Goal: Task Accomplishment & Management: Manage account settings

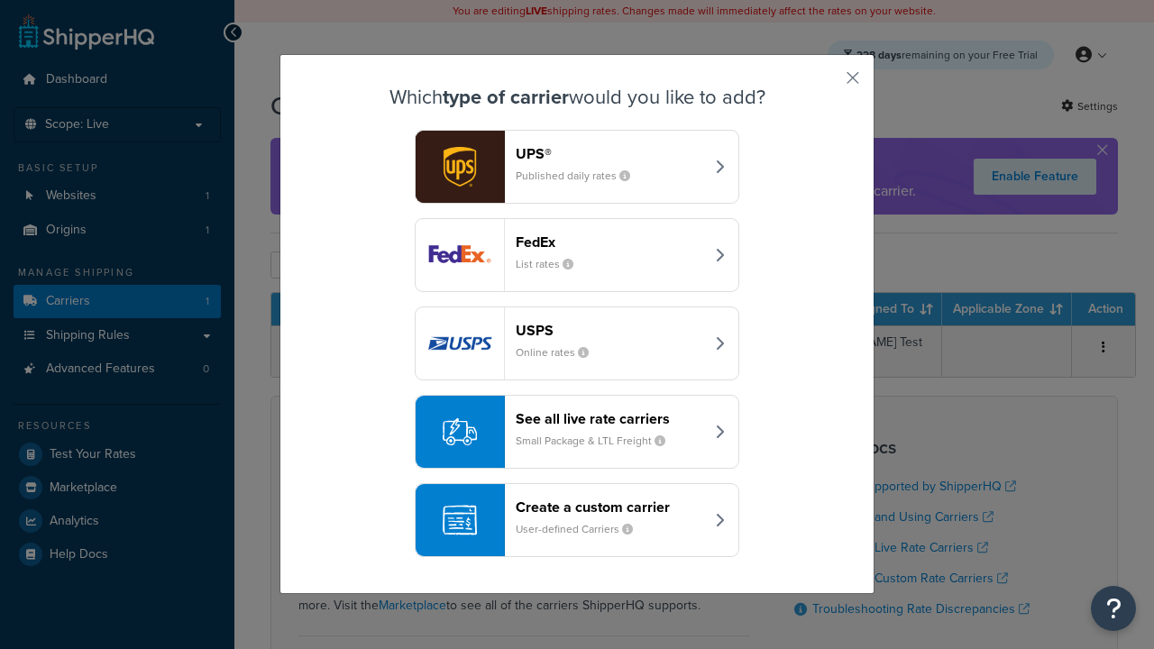
click at [609, 220] on button "FedEx List rates" at bounding box center [577, 255] width 325 height 74
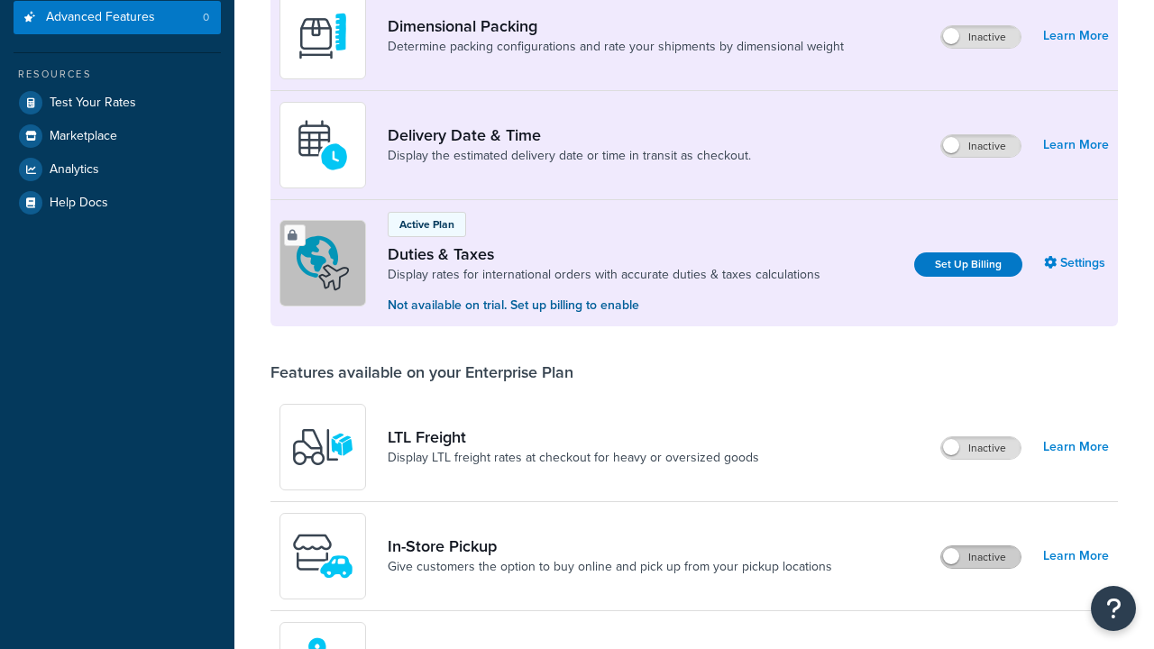
click at [981, 568] on label "Inactive" at bounding box center [980, 557] width 79 height 22
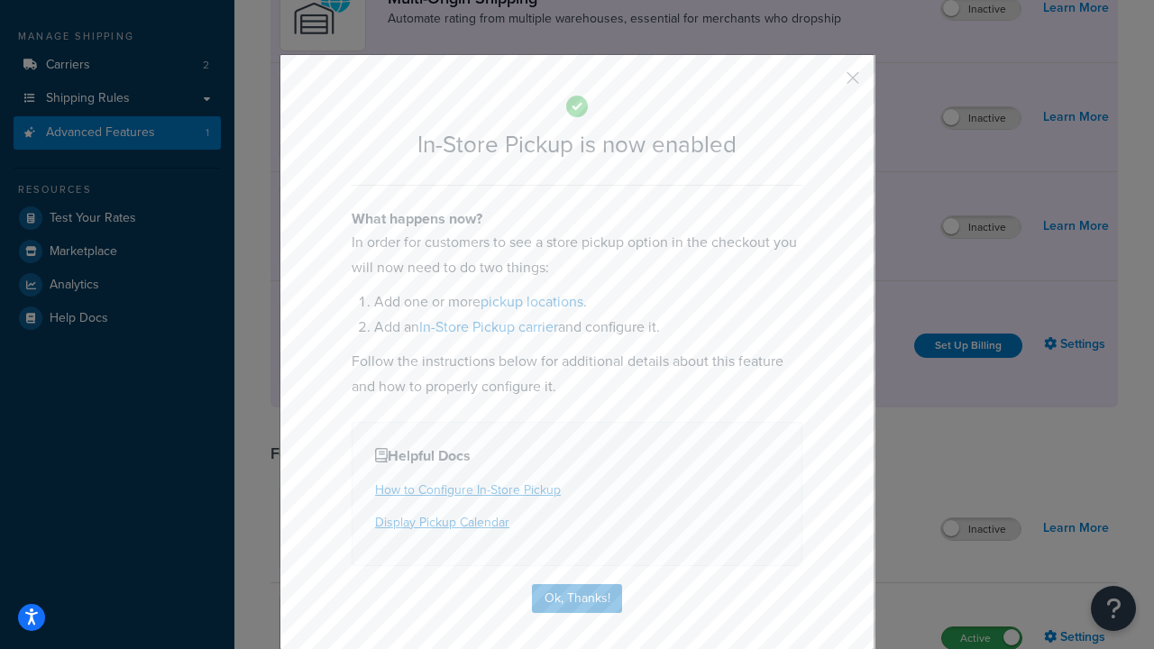
scroll to position [305, 0]
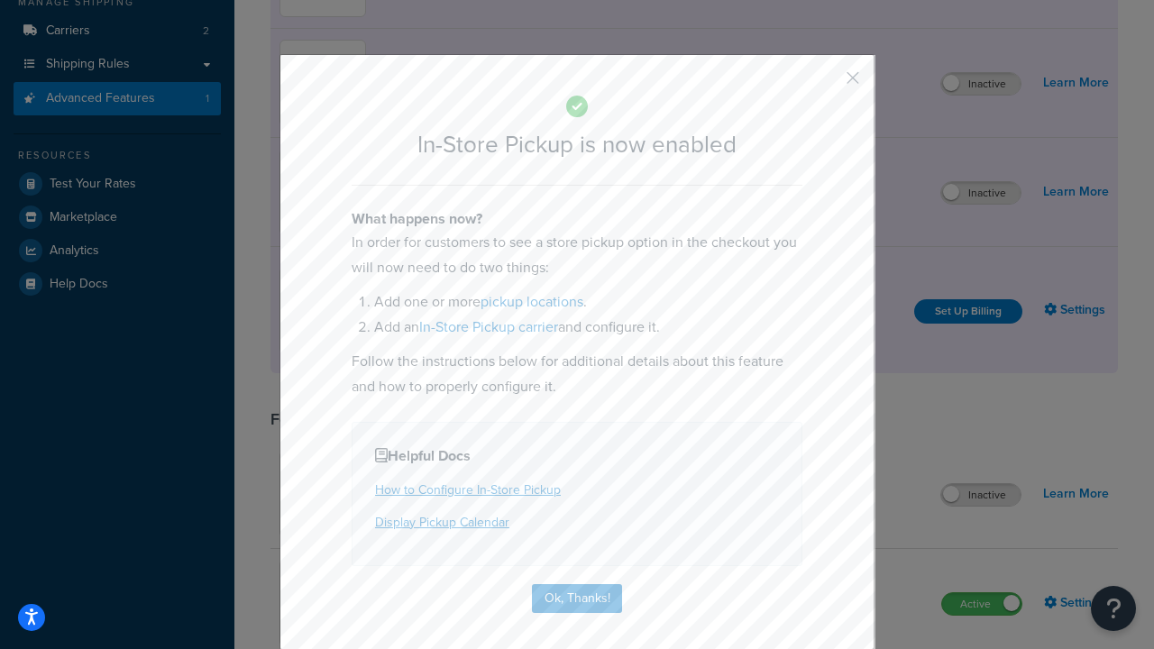
click at [826, 84] on button "button" at bounding box center [826, 84] width 5 height 5
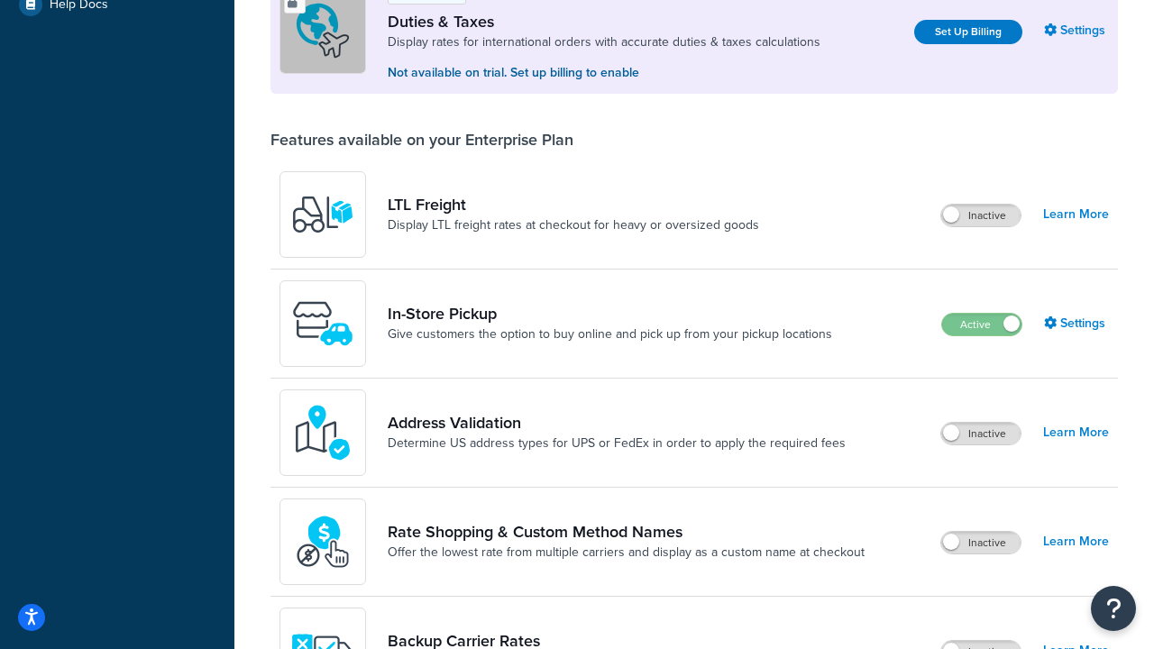
scroll to position [550, 0]
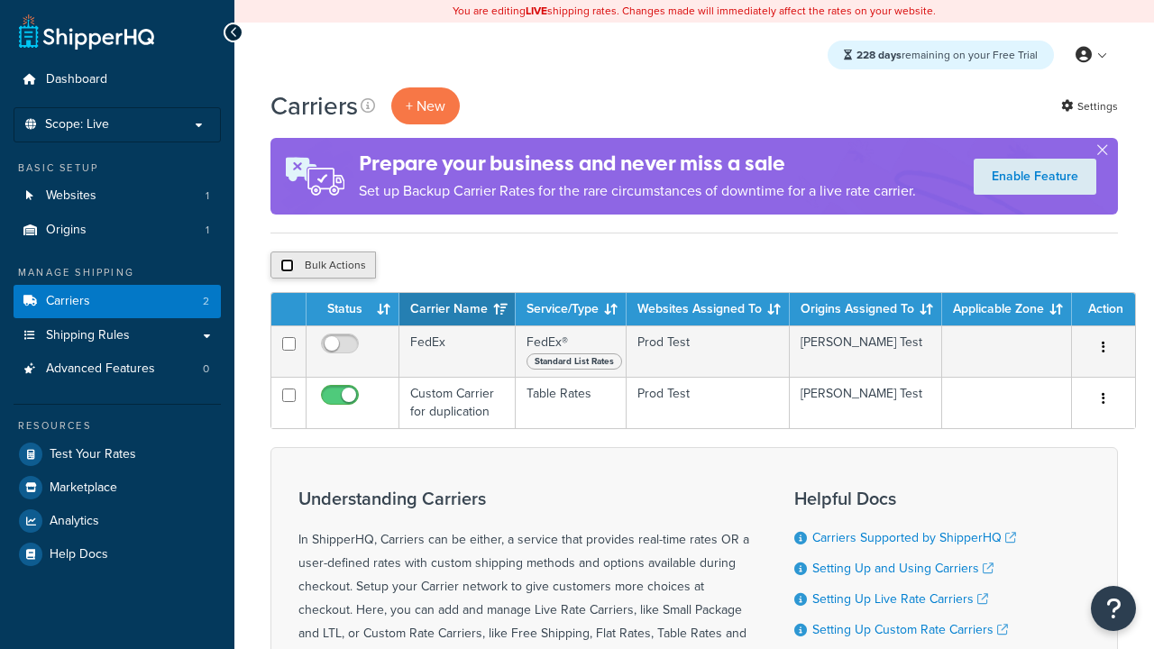
click at [287, 266] on input "checkbox" at bounding box center [287, 266] width 14 height 14
checkbox input "true"
click at [0, 0] on button "Delete" at bounding box center [0, 0] width 0 height 0
